Goal: Transaction & Acquisition: Download file/media

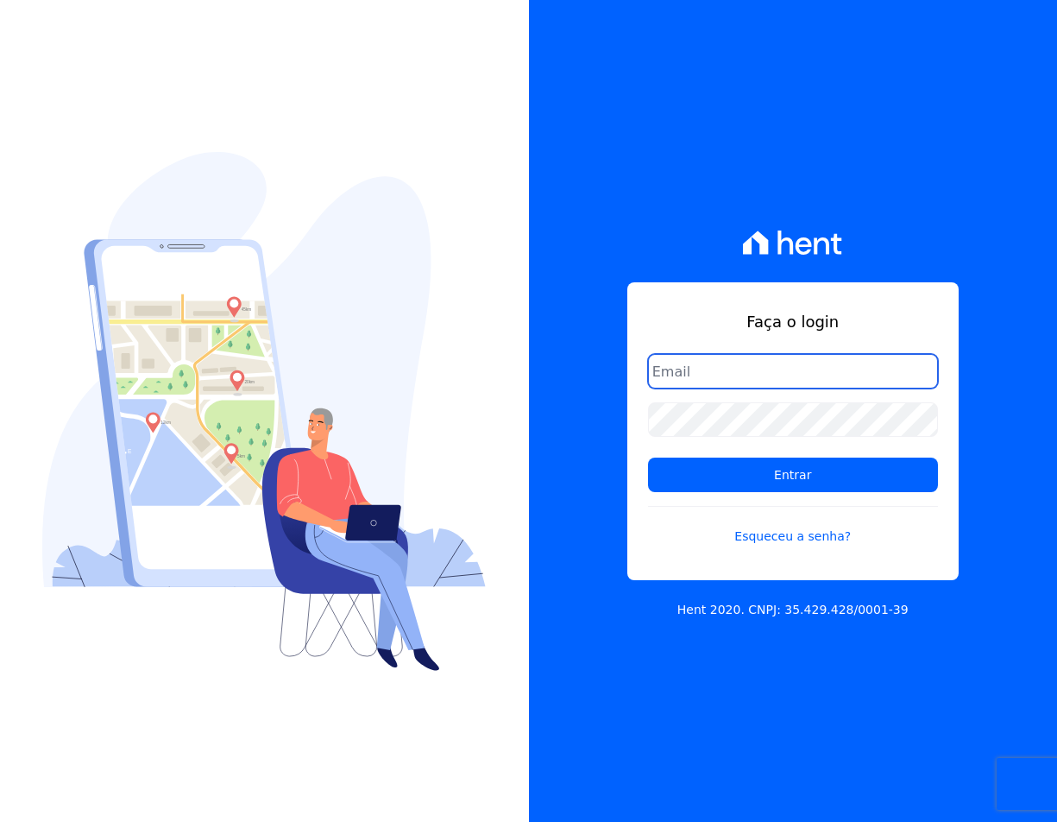
type input "[EMAIL_ADDRESS][DOMAIN_NAME]"
click at [774, 498] on form "[EMAIL_ADDRESS][DOMAIN_NAME] Entrar Esqueceu a senha?" at bounding box center [793, 460] width 290 height 212
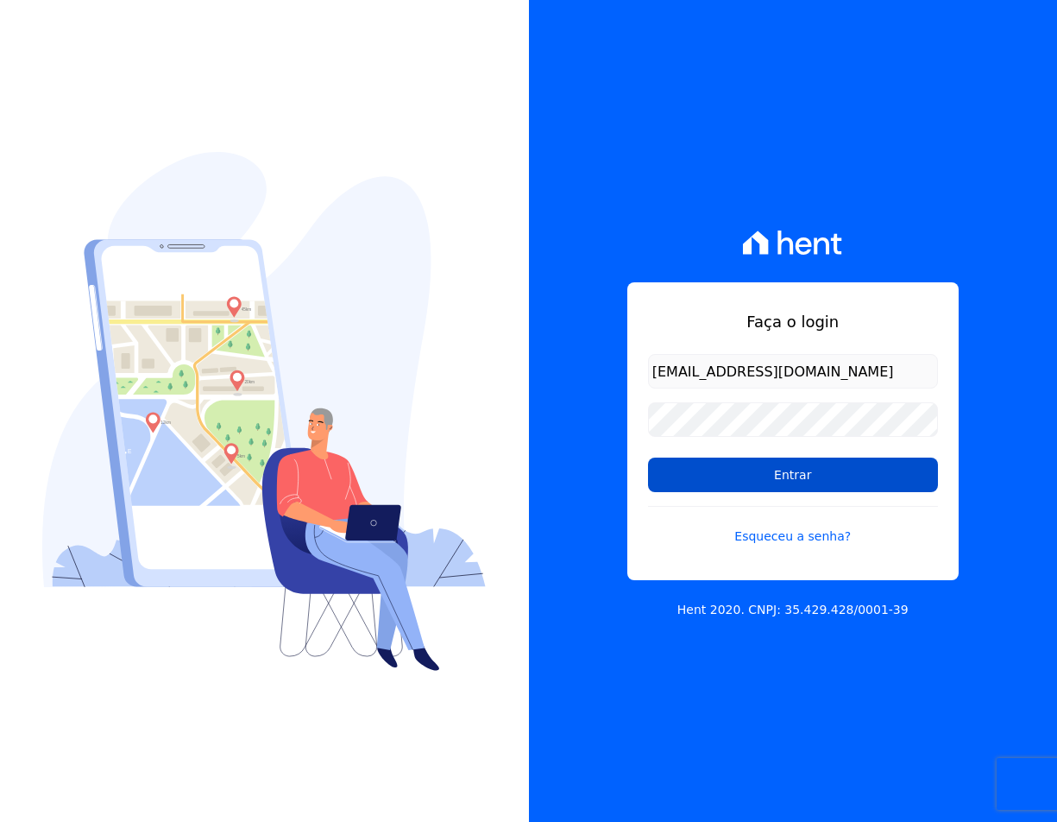
click at [766, 489] on input "Entrar" at bounding box center [793, 474] width 290 height 35
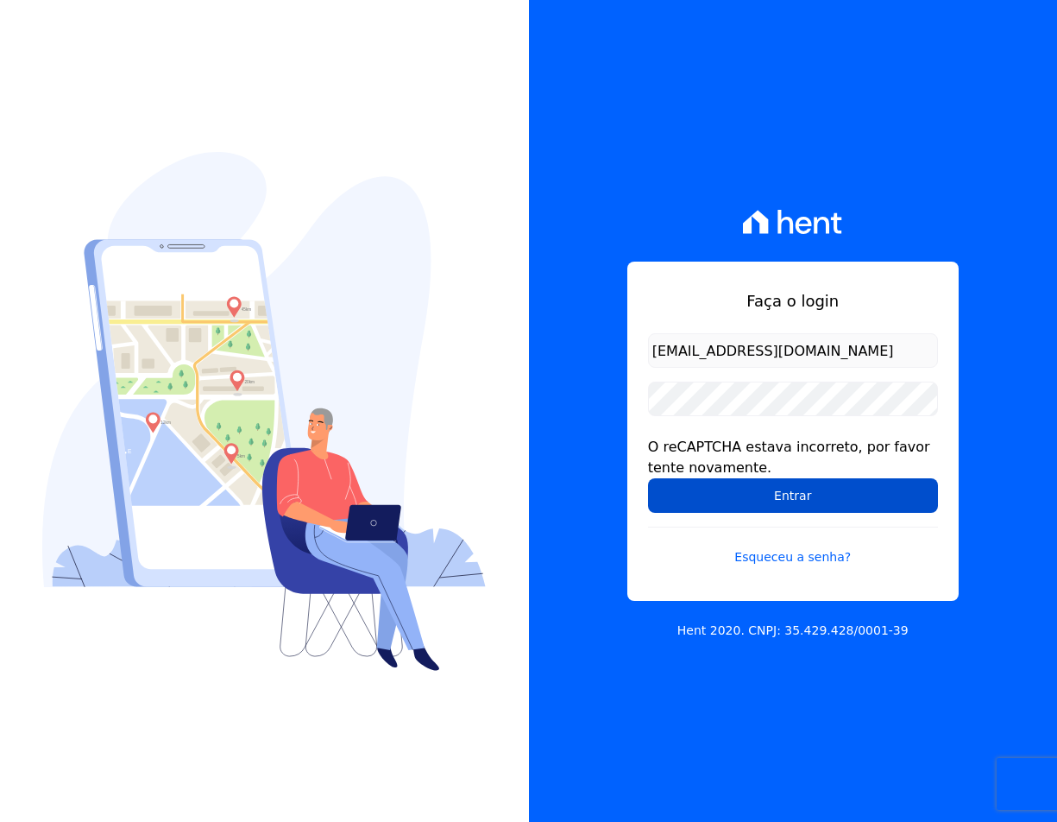
click at [746, 501] on input "Entrar" at bounding box center [793, 495] width 290 height 35
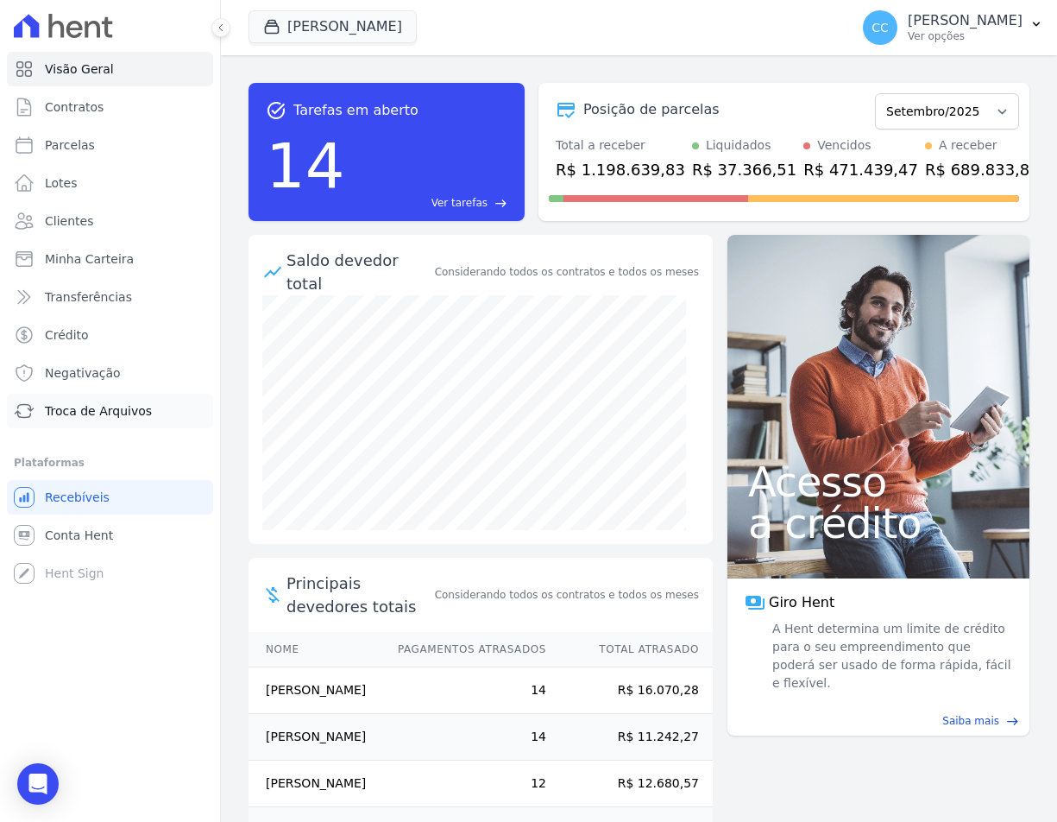
click at [158, 403] on link "Troca de Arquivos" at bounding box center [110, 411] width 206 height 35
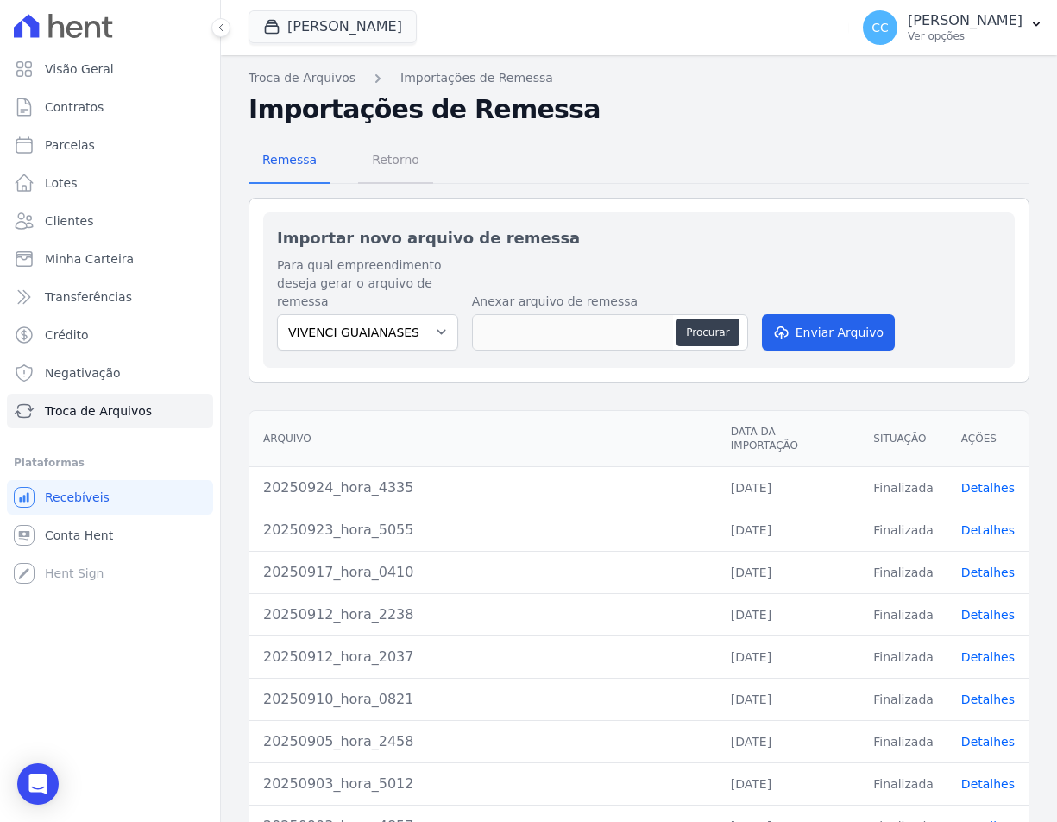
click at [377, 144] on span "Retorno" at bounding box center [396, 159] width 68 height 35
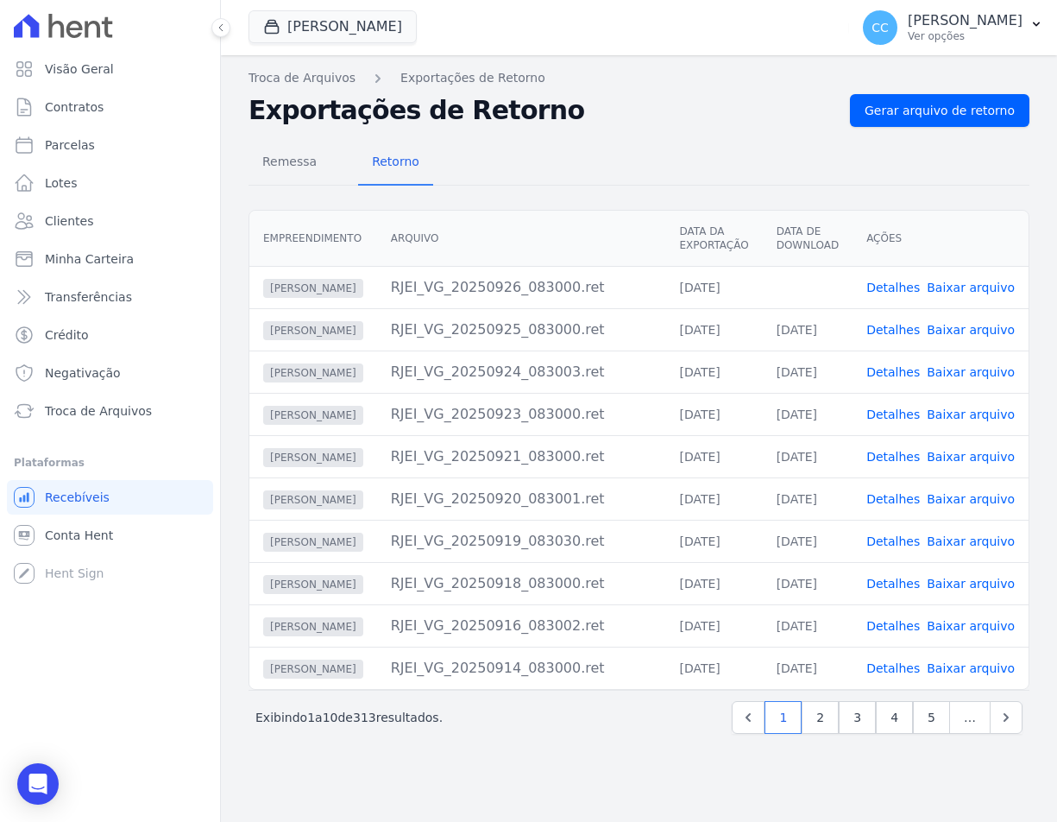
click at [970, 286] on link "Baixar arquivo" at bounding box center [971, 288] width 88 height 14
click at [352, 21] on button "[PERSON_NAME]" at bounding box center [333, 26] width 168 height 33
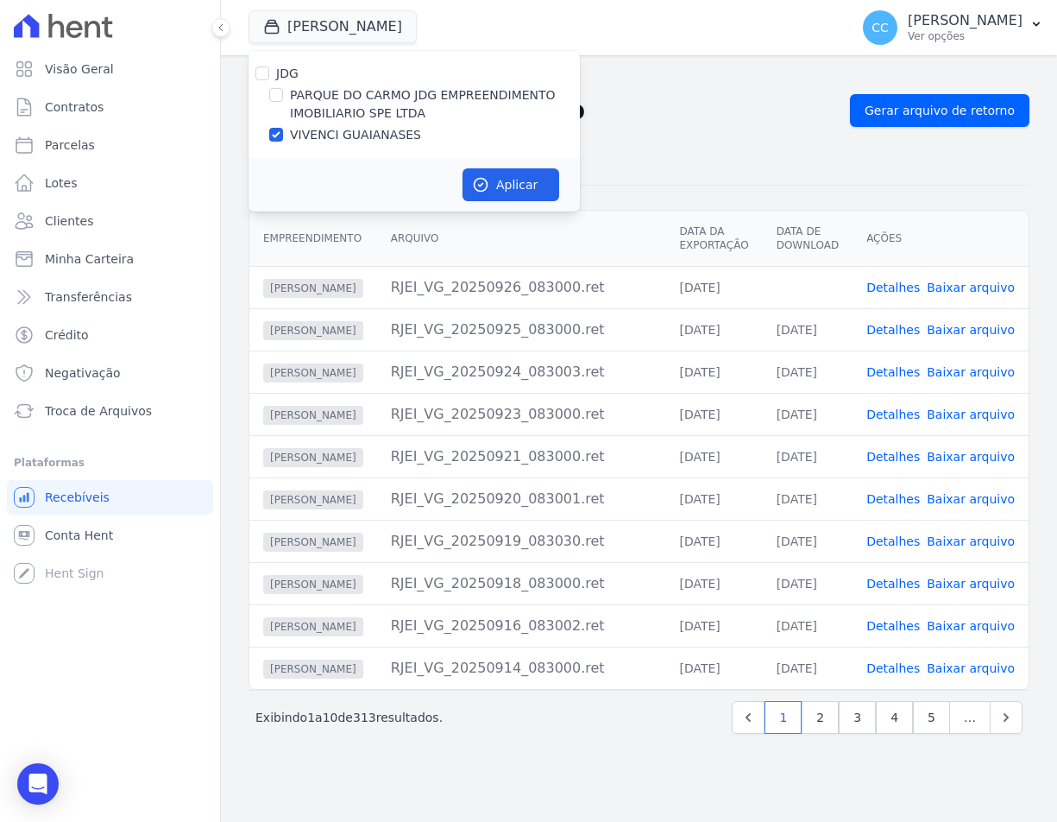
click at [347, 98] on label "PARQUE DO CARMO JDG EMPREENDIMENTO IMOBILIARIO SPE LTDA" at bounding box center [435, 104] width 290 height 36
click at [283, 98] on input "PARQUE DO CARMO JDG EMPREENDIMENTO IMOBILIARIO SPE LTDA" at bounding box center [276, 95] width 14 height 14
checkbox input "true"
click at [344, 126] on label "VIVENCI GUAIANASES" at bounding box center [355, 135] width 131 height 18
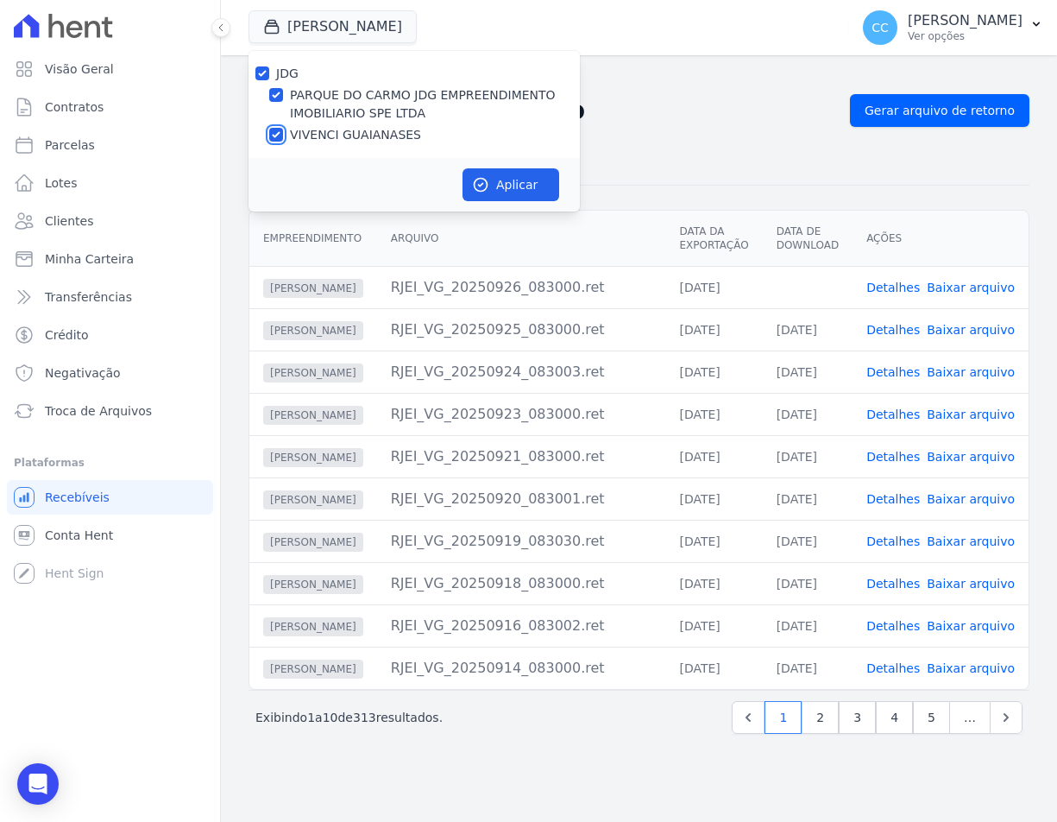
click at [283, 128] on input "VIVENCI GUAIANASES" at bounding box center [276, 135] width 14 height 14
checkbox input "false"
click at [542, 187] on button "Aplicar" at bounding box center [511, 184] width 97 height 33
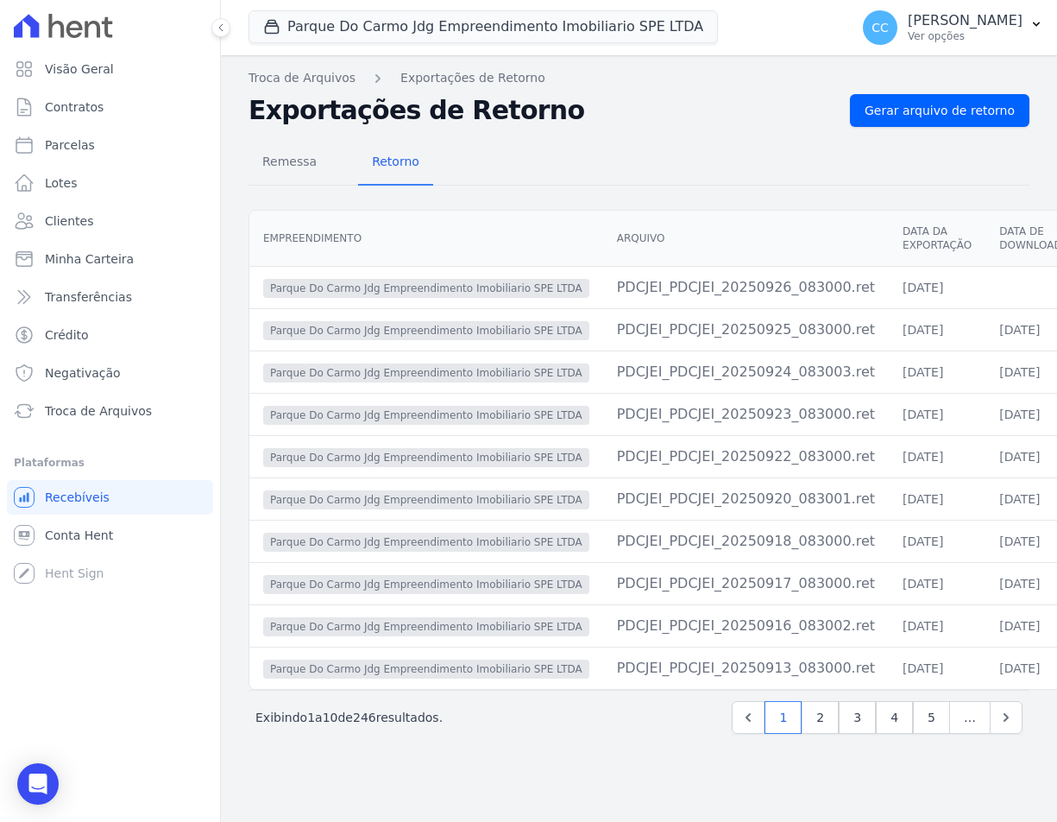
scroll to position [0, 130]
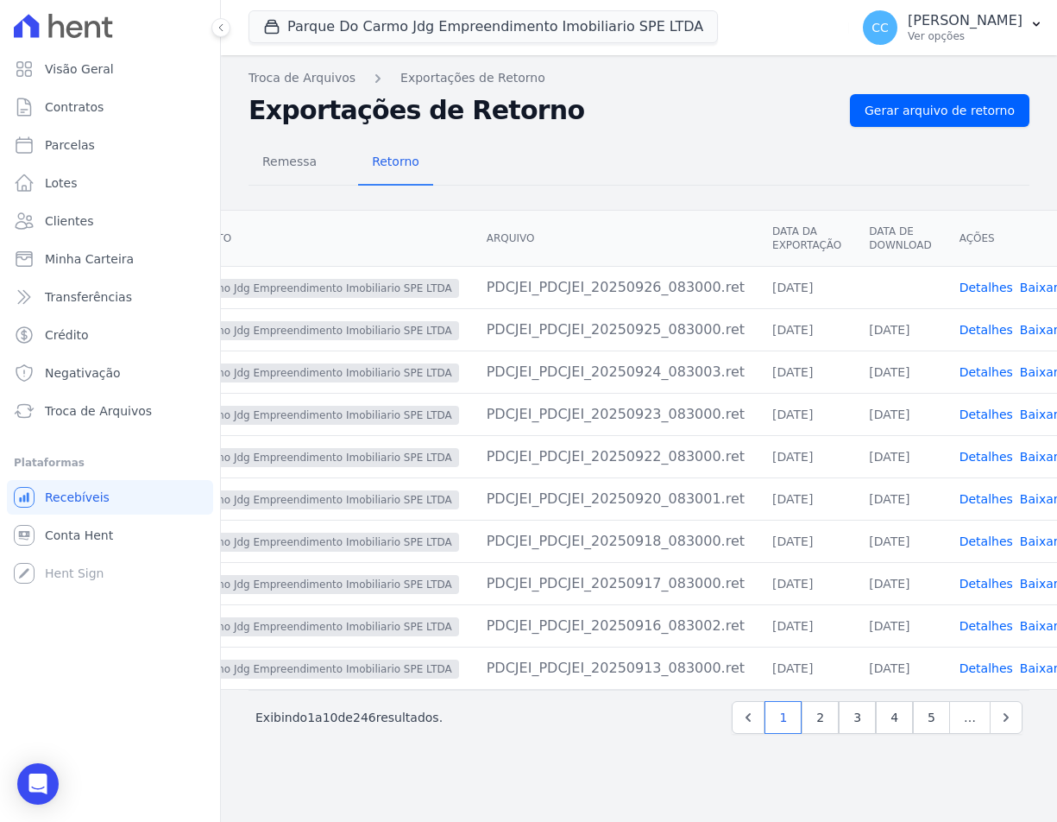
click at [1020, 293] on link "Baixar arquivo" at bounding box center [1064, 288] width 88 height 14
click at [476, 168] on div "Remessa Retorno" at bounding box center [639, 163] width 781 height 45
click at [660, 130] on div "Remessa Retorno Empreendimento [GEOGRAPHIC_DATA] Data da Exportação Data de Dow…" at bounding box center [639, 439] width 781 height 624
